Goal: Task Accomplishment & Management: Manage account settings

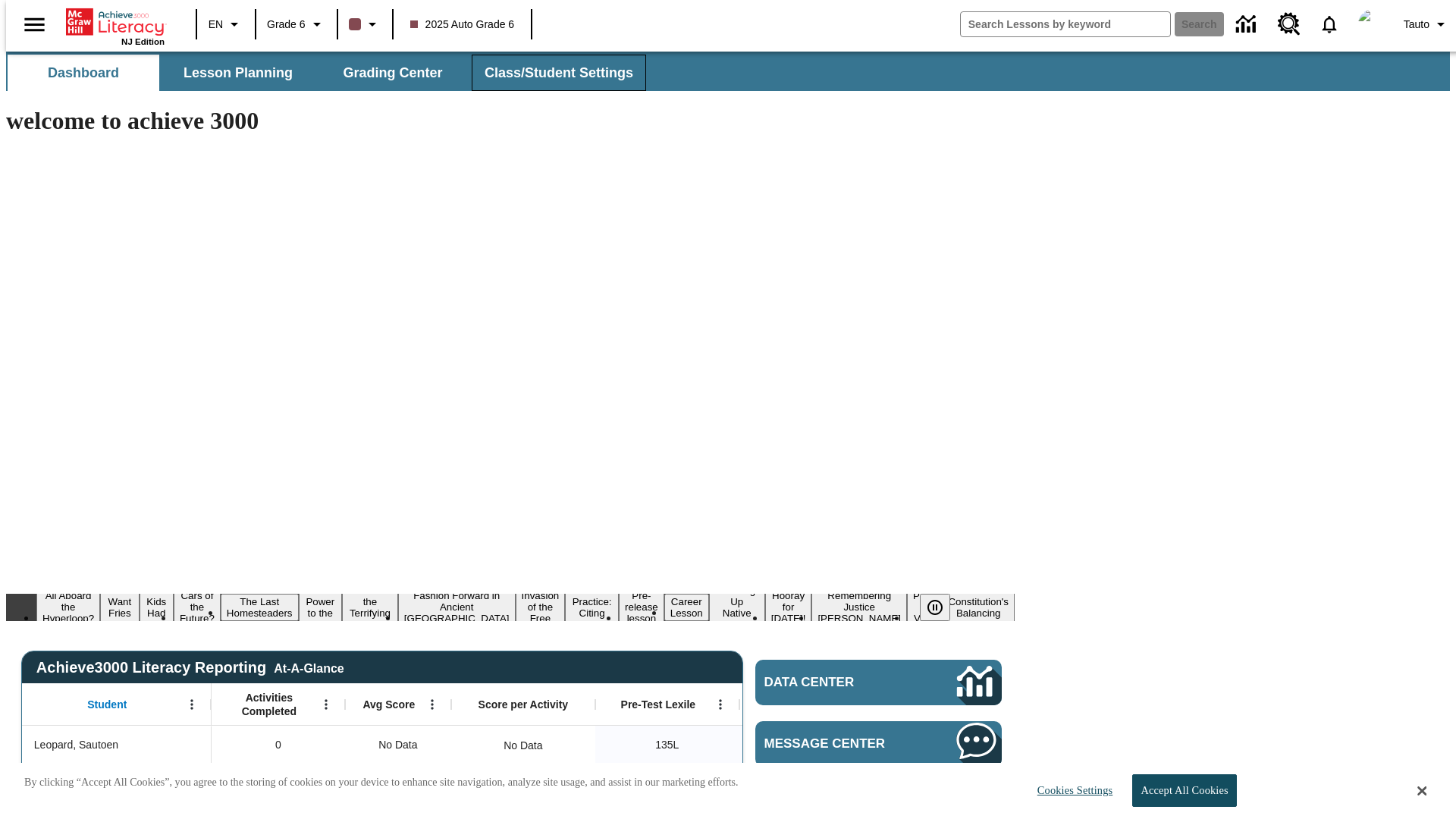
click at [551, 73] on span "Class/Student Settings" at bounding box center [558, 73] width 148 height 18
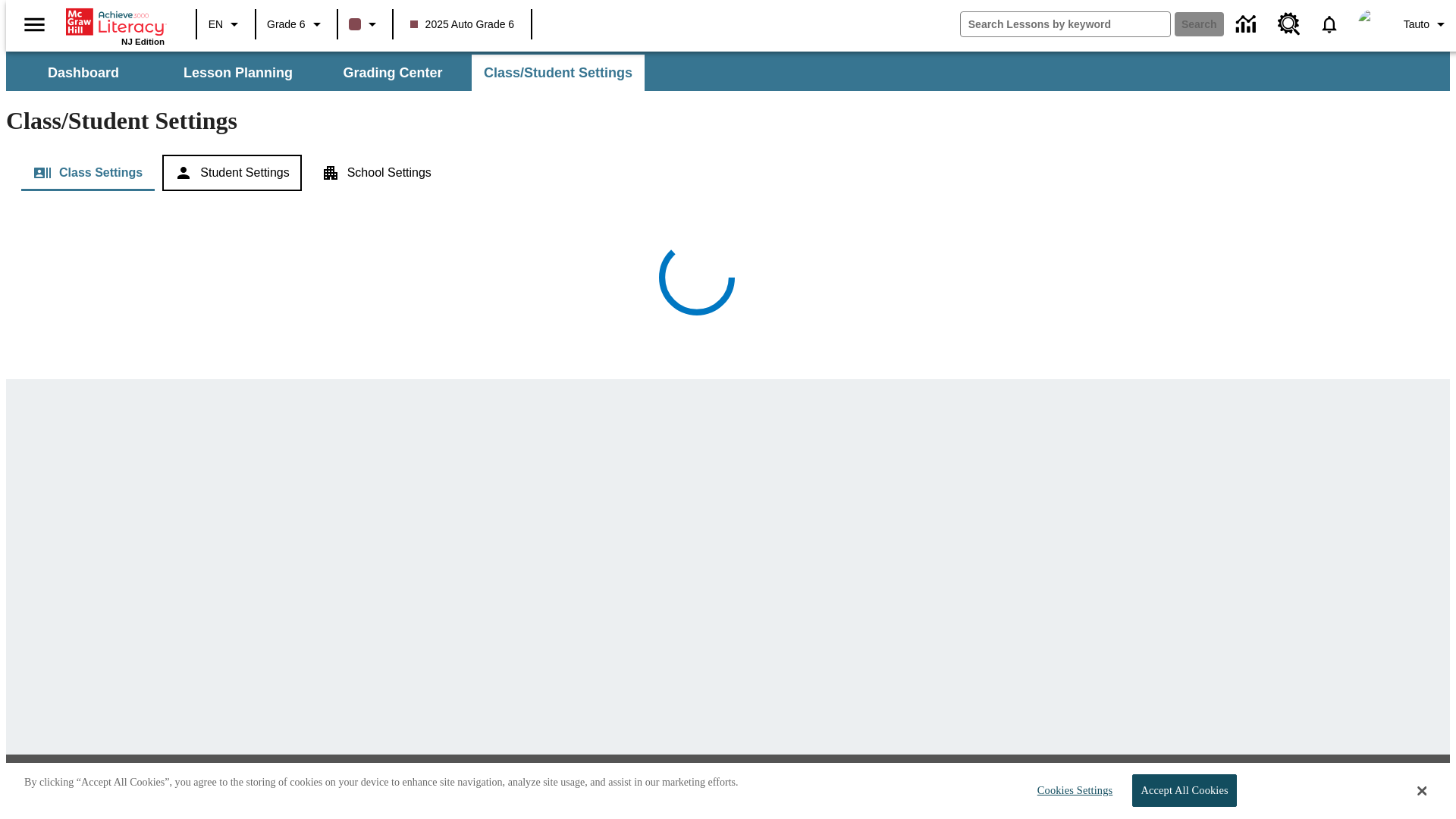
click at [228, 154] on button "Student Settings" at bounding box center [232, 172] width 139 height 36
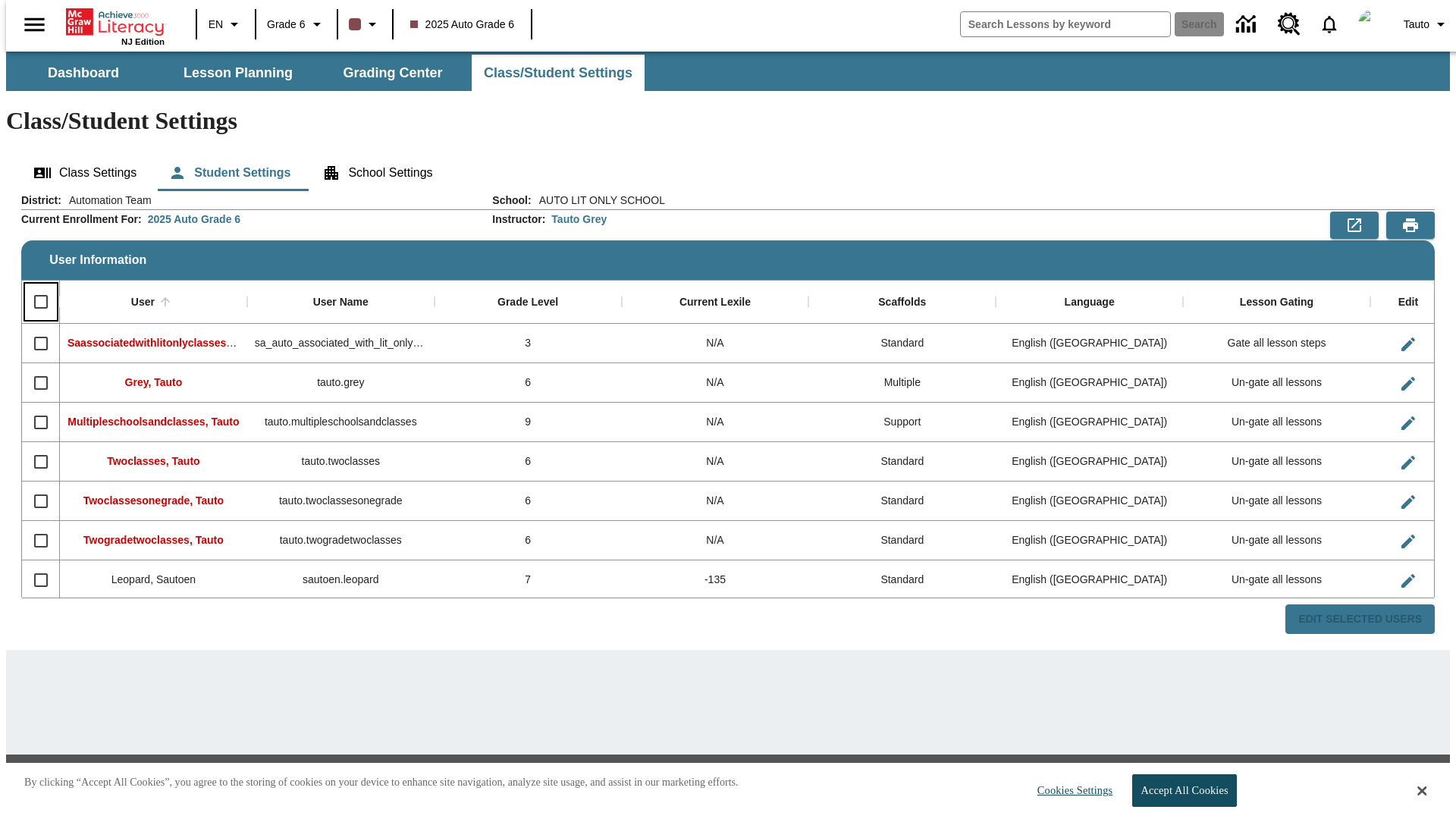
click at [34, 286] on input "Select all rows" at bounding box center [41, 302] width 32 height 32
checkbox input "true"
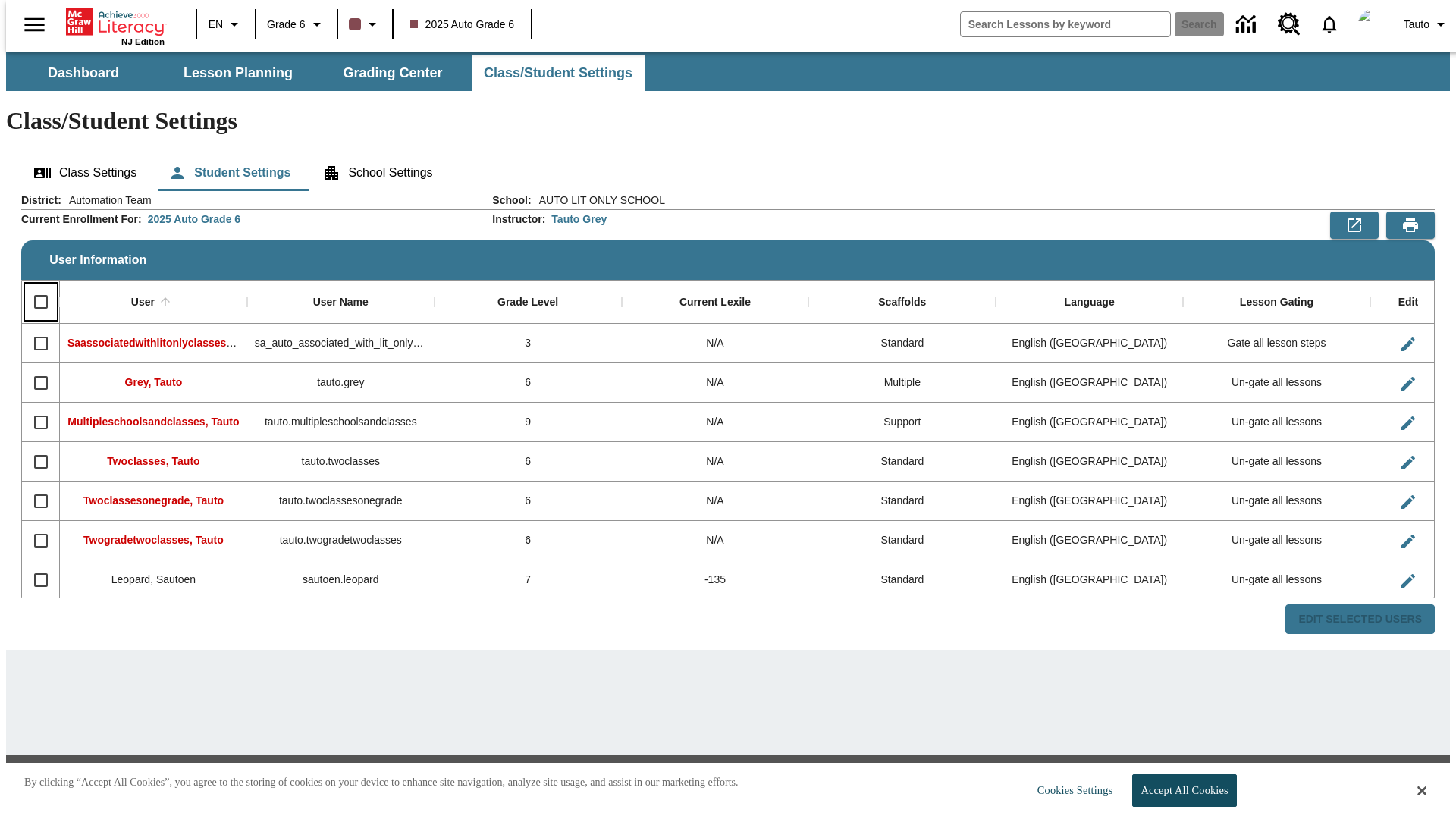
checkbox input "true"
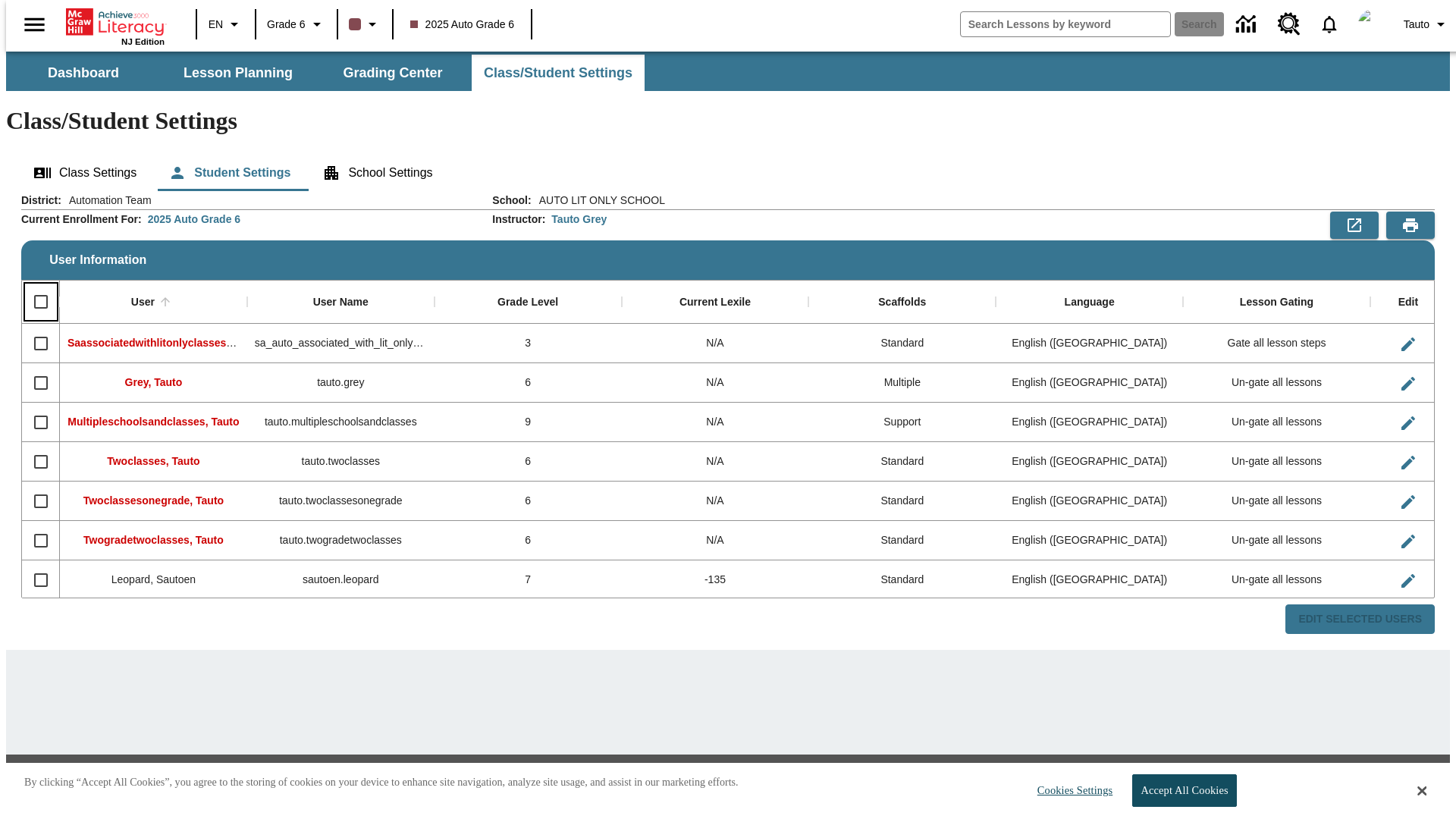
checkbox input "true"
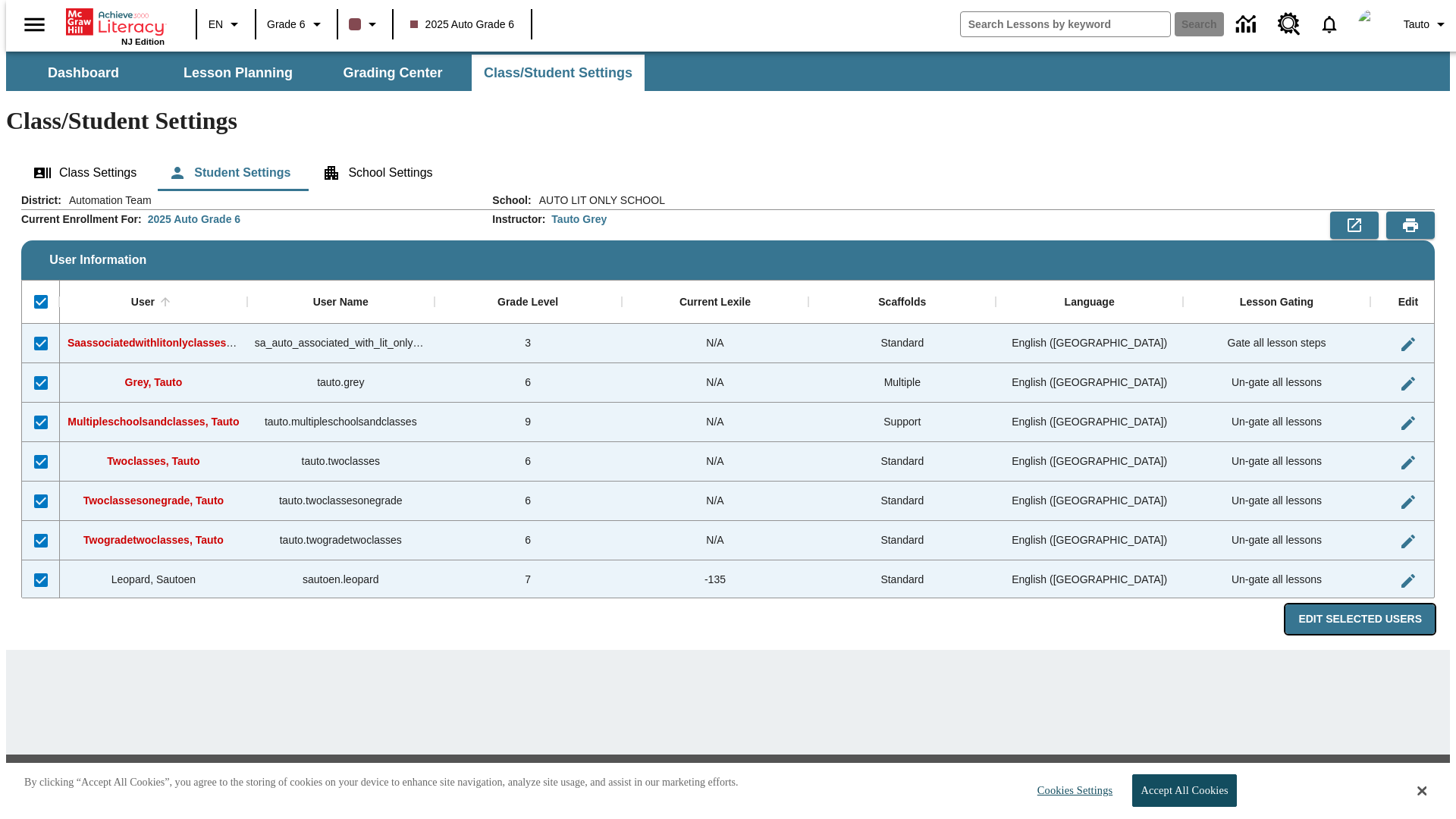
click at [1372, 604] on button "Edit Selected Users" at bounding box center [1360, 619] width 149 height 30
